Goal: Register for event/course

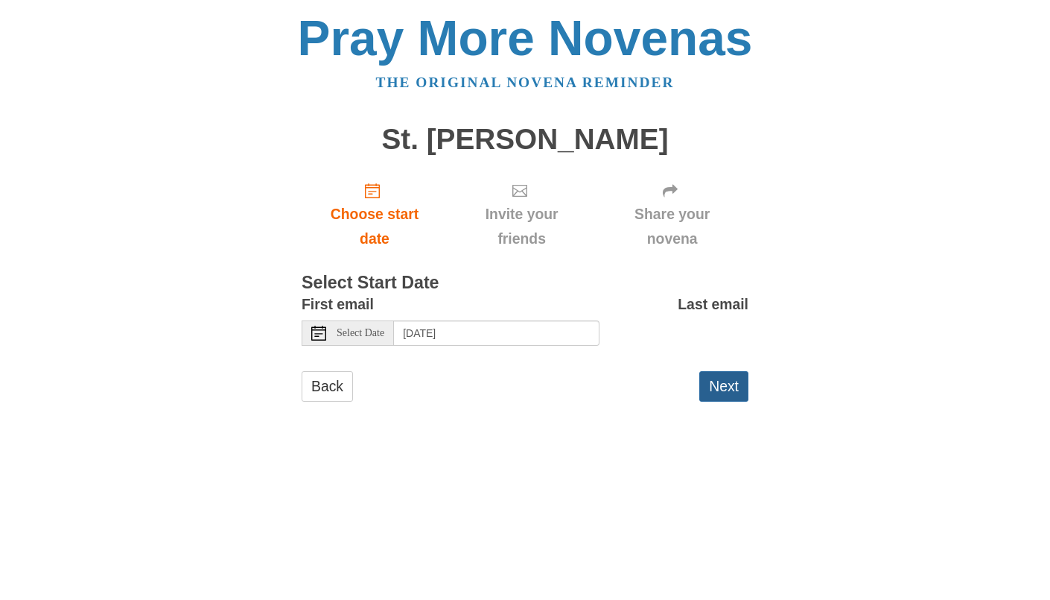
click at [723, 401] on button "Next" at bounding box center [723, 386] width 49 height 31
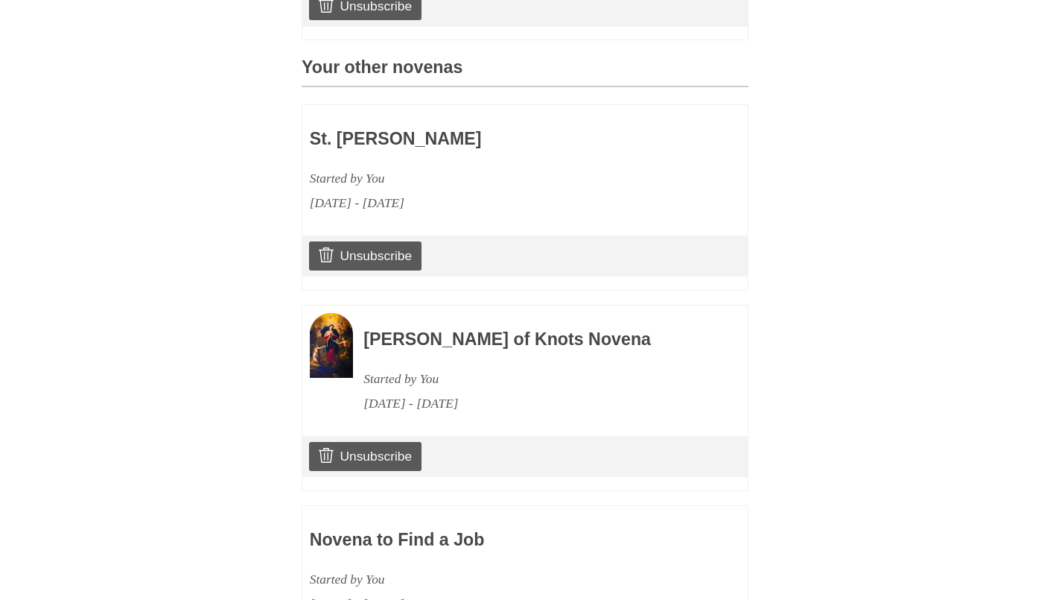
scroll to position [462, 0]
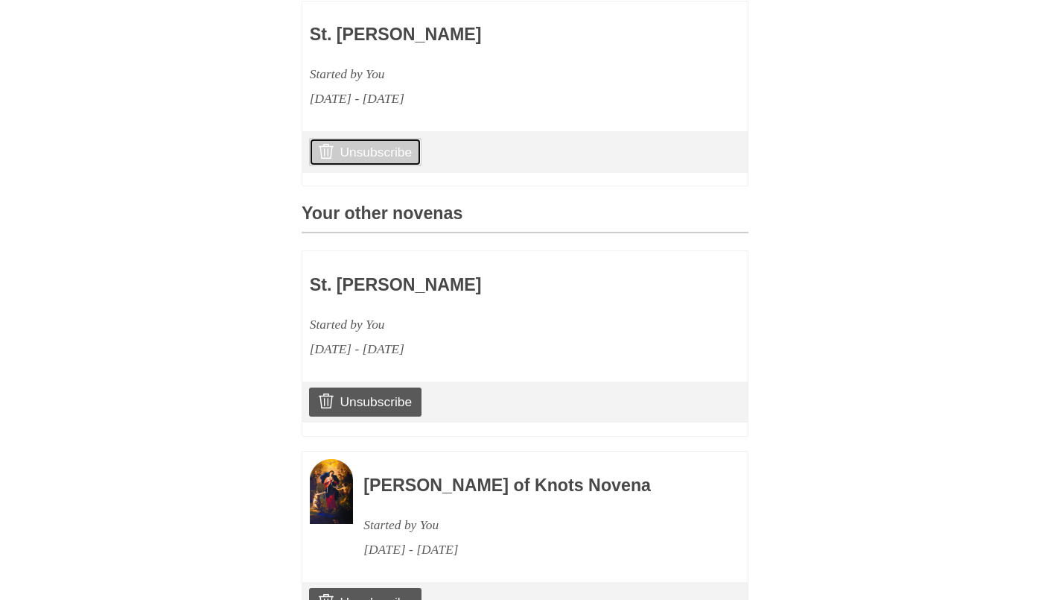
click at [373, 166] on link "Unsubscribe" at bounding box center [365, 152] width 112 height 28
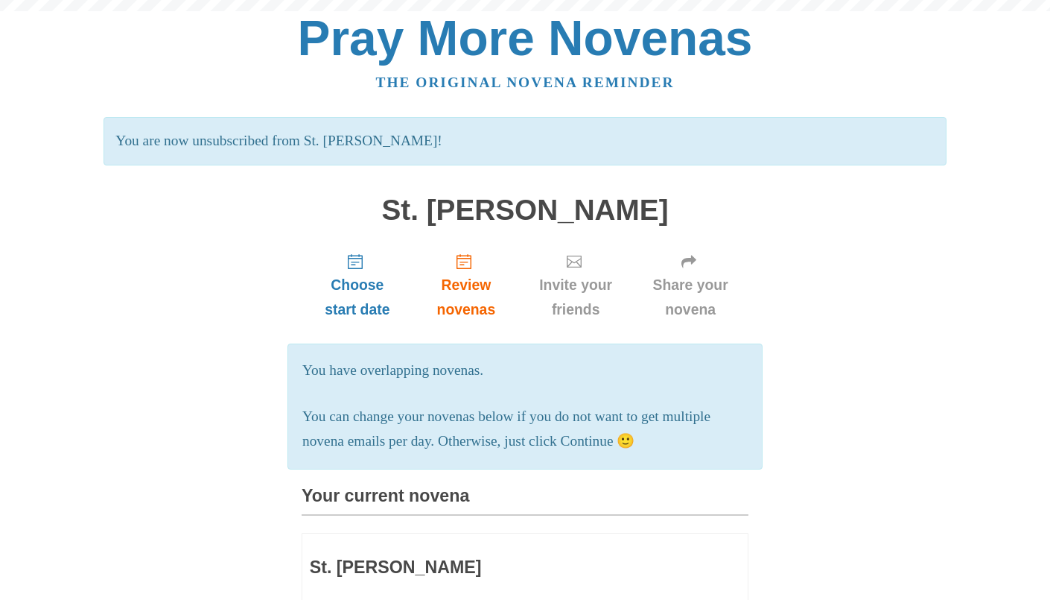
scroll to position [537, 0]
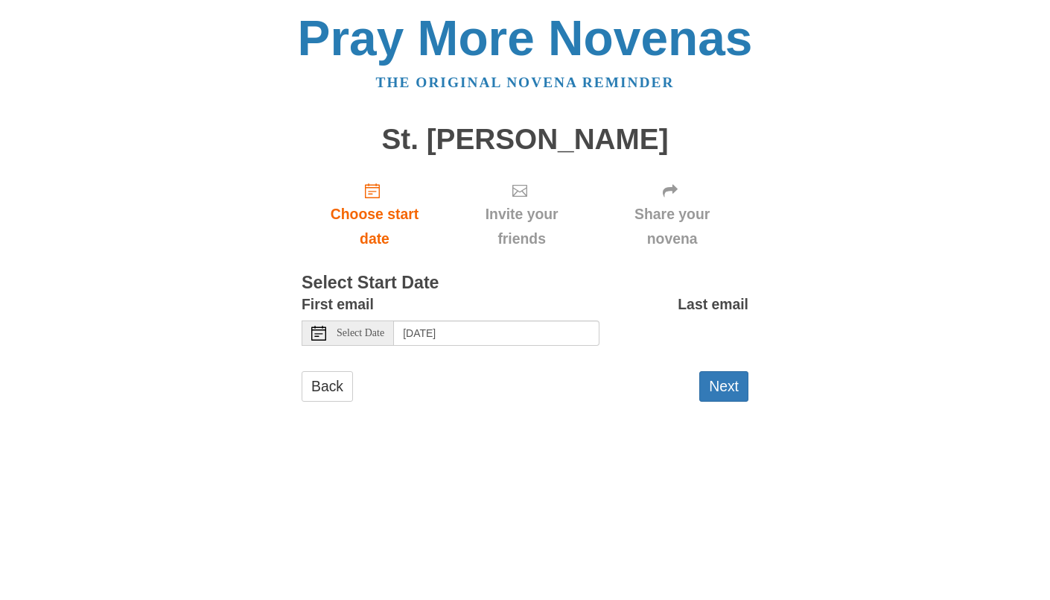
click at [316, 340] on icon at bounding box center [318, 332] width 15 height 15
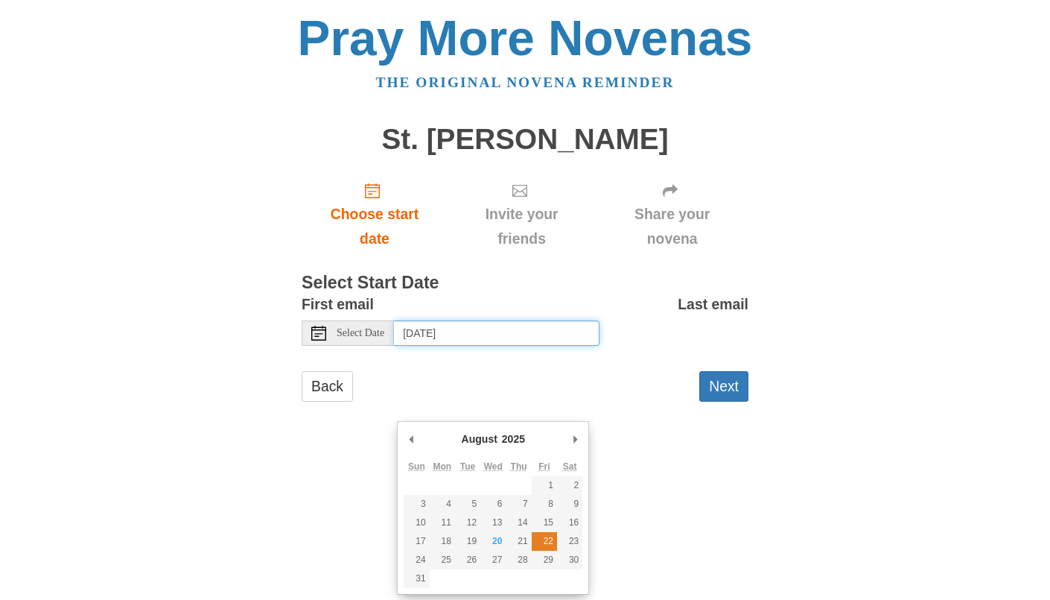
type input "Friday, August 22nd"
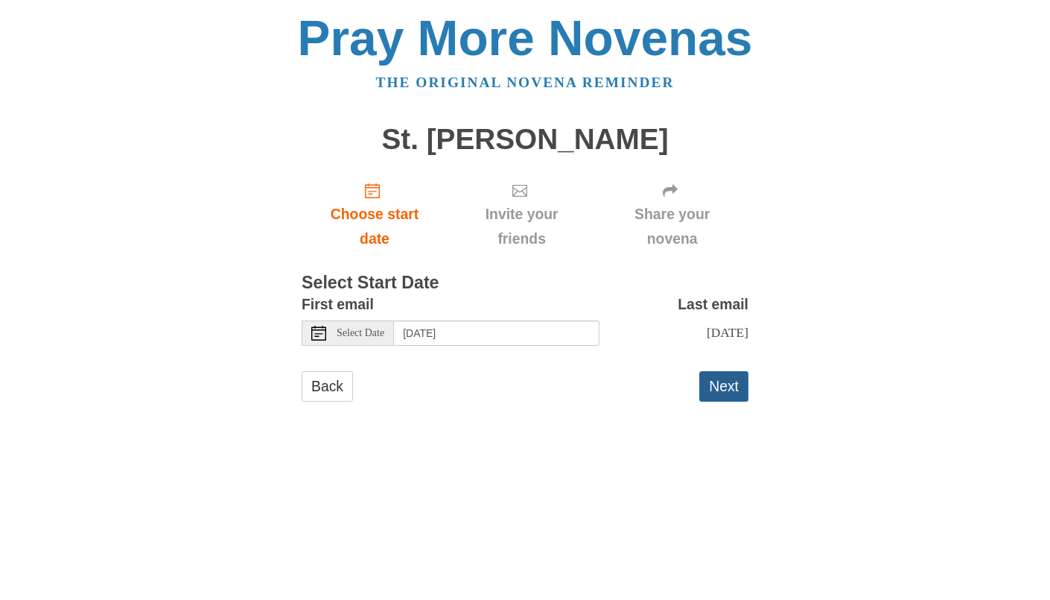
click at [718, 401] on button "Next" at bounding box center [723, 386] width 49 height 31
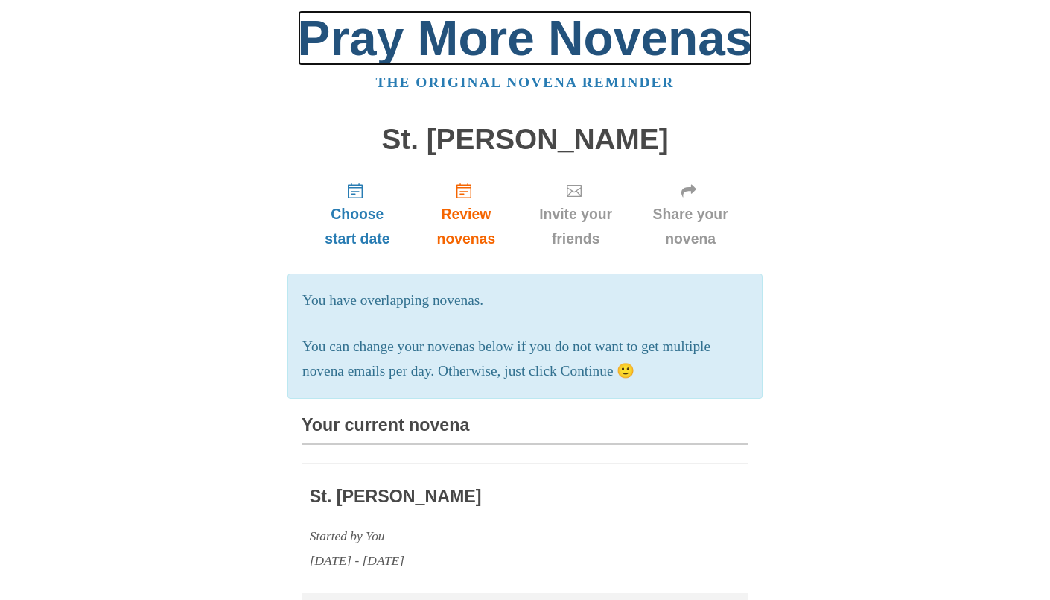
click at [348, 44] on link "Pray More Novenas" at bounding box center [525, 37] width 455 height 55
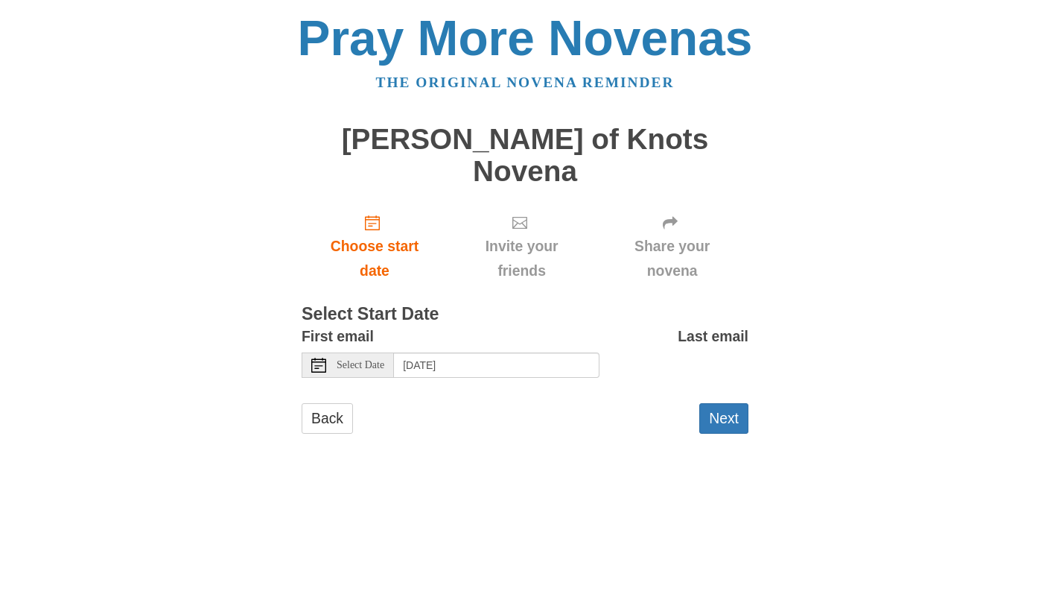
click at [317, 372] on icon at bounding box center [318, 364] width 15 height 15
click at [328, 378] on div "Select Date" at bounding box center [348, 364] width 92 height 25
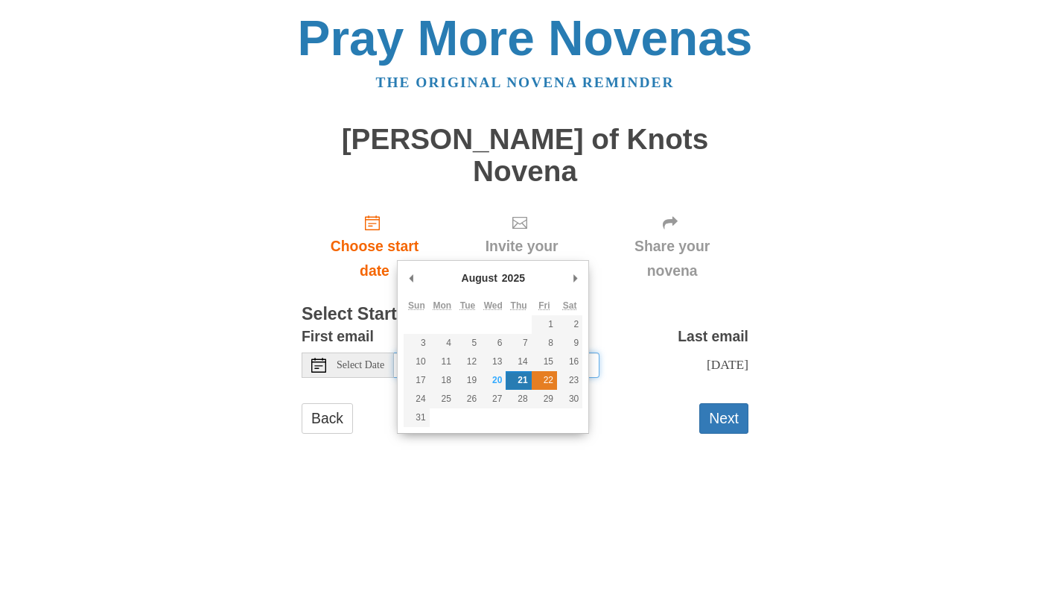
type input "Friday, August 22nd"
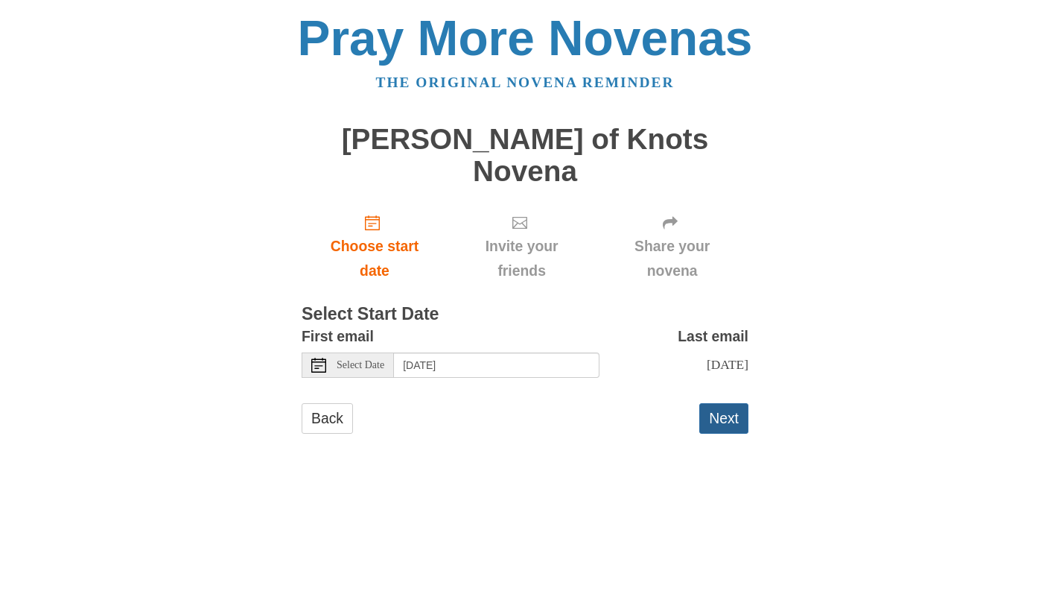
click at [728, 433] on button "Next" at bounding box center [723, 418] width 49 height 31
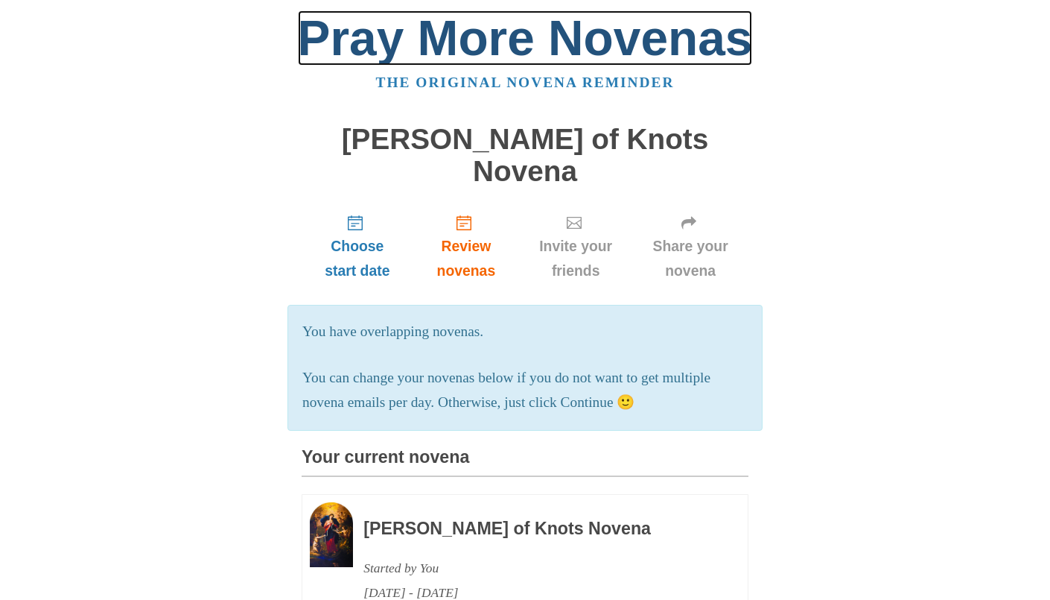
click at [415, 50] on link "Pray More Novenas" at bounding box center [525, 37] width 455 height 55
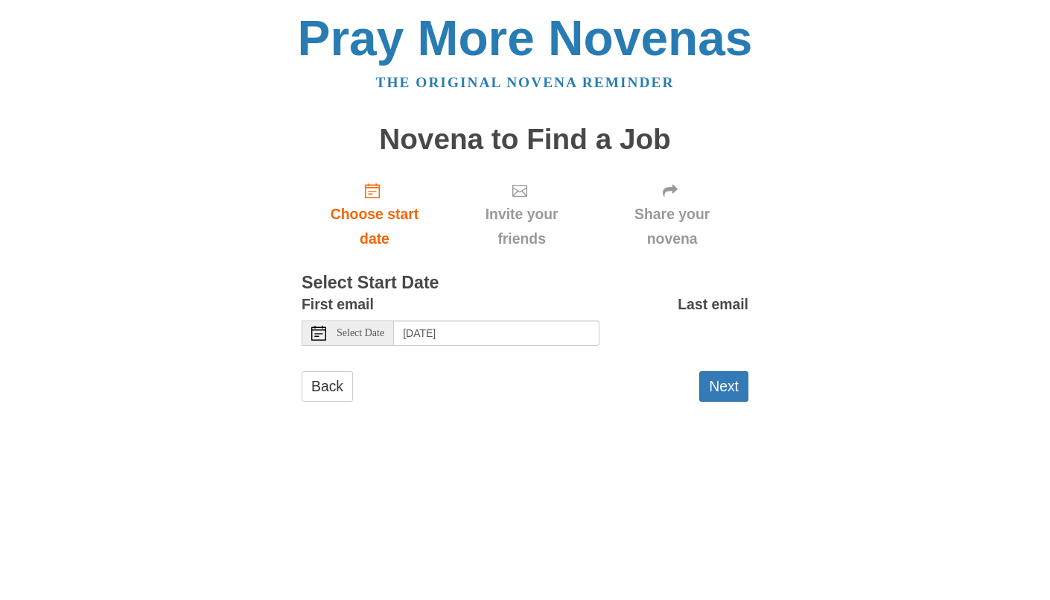
click at [316, 340] on icon at bounding box center [318, 332] width 15 height 15
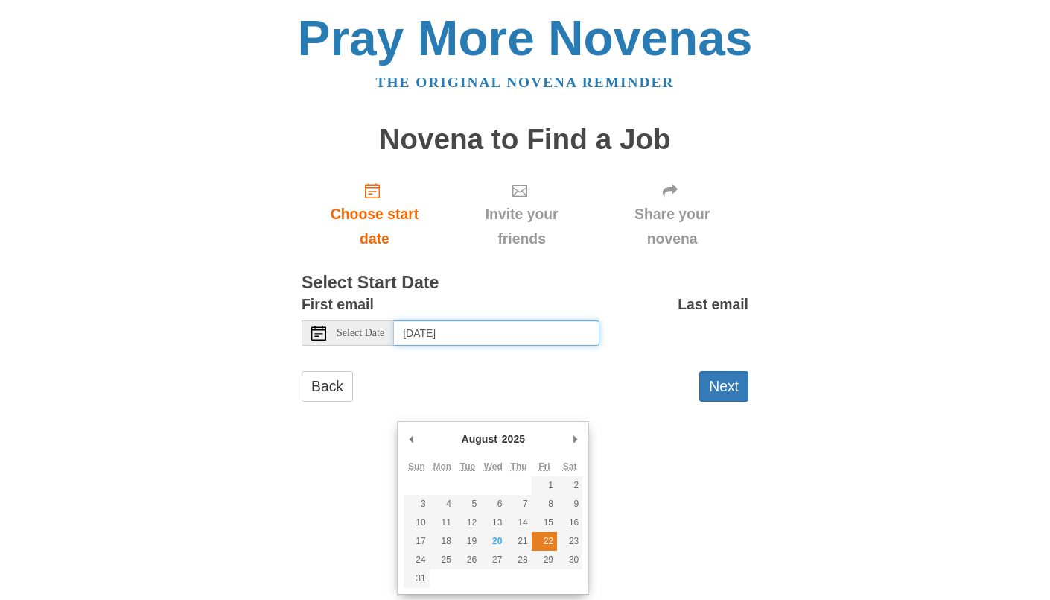
type input "[DATE]"
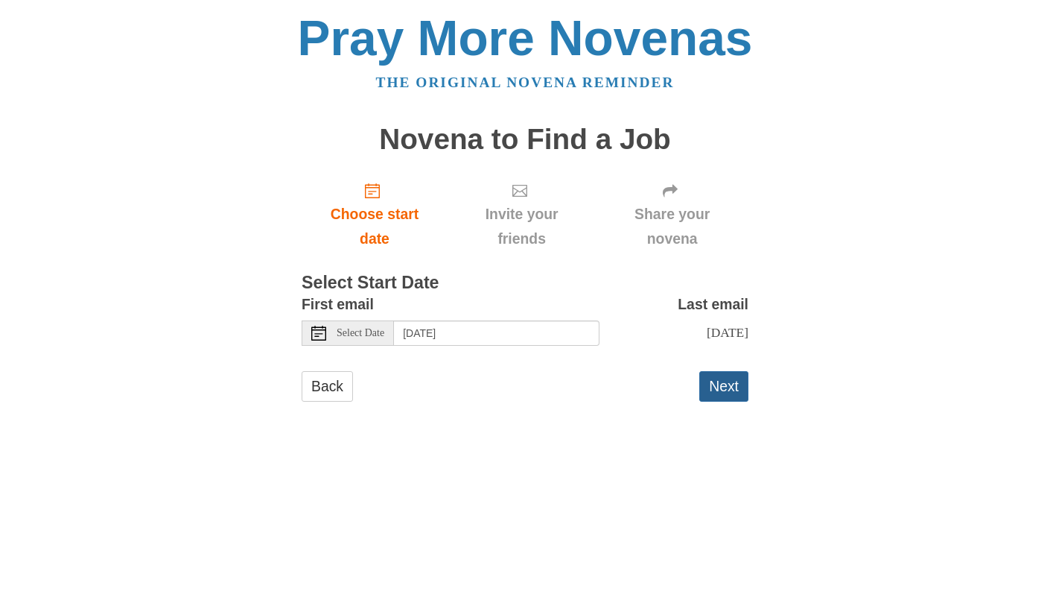
click at [705, 401] on button "Next" at bounding box center [723, 386] width 49 height 31
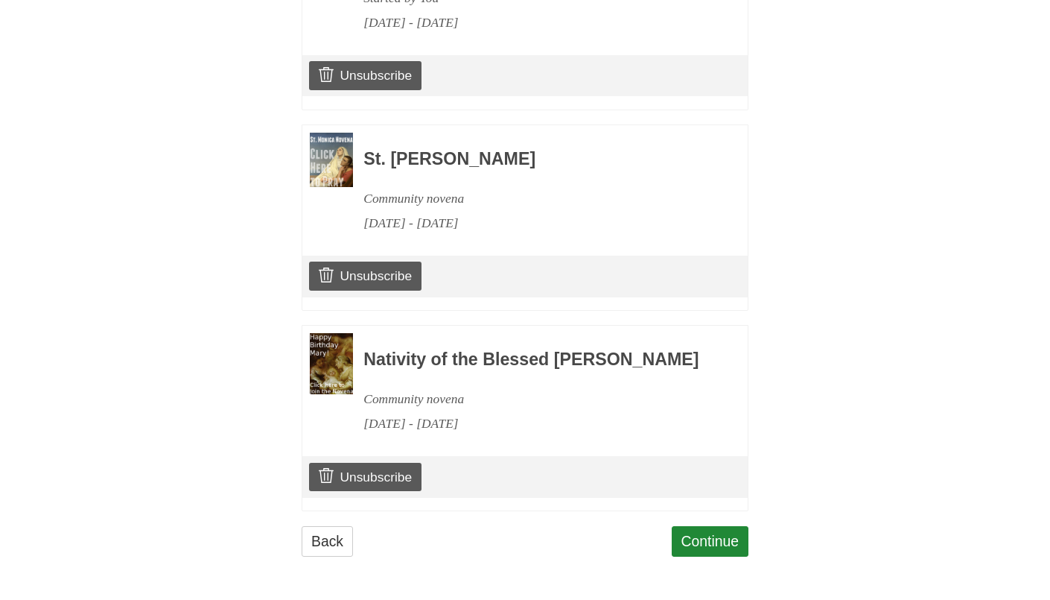
scroll to position [1441, 0]
click at [717, 531] on link "Continue" at bounding box center [710, 541] width 77 height 31
